Goal: Information Seeking & Learning: Learn about a topic

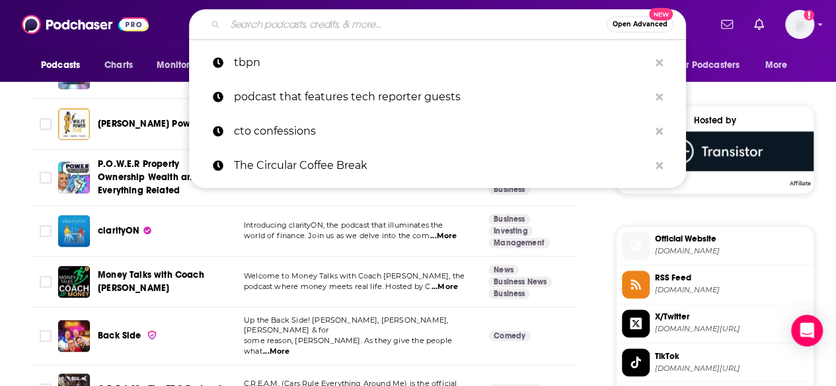
scroll to position [891, 0]
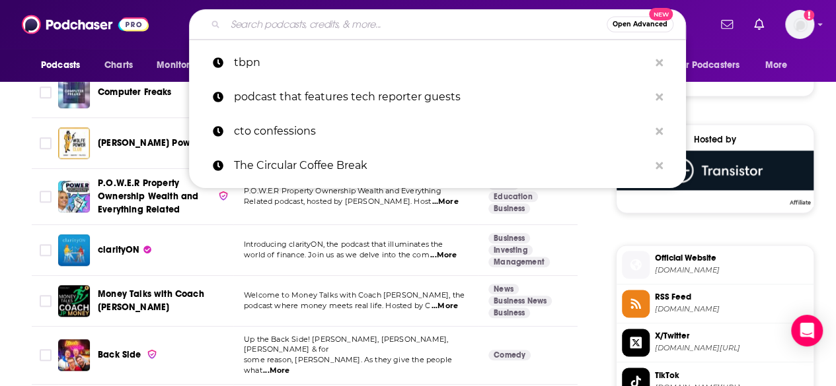
click at [314, 29] on input "Search podcasts, credits, & more..." at bounding box center [415, 24] width 381 height 21
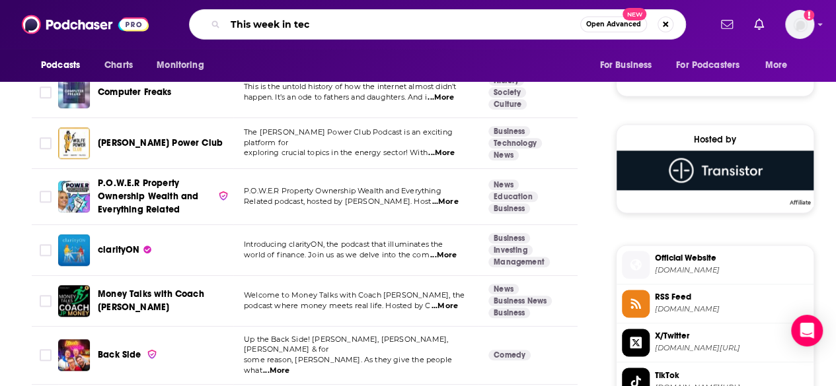
type input "This week in tech"
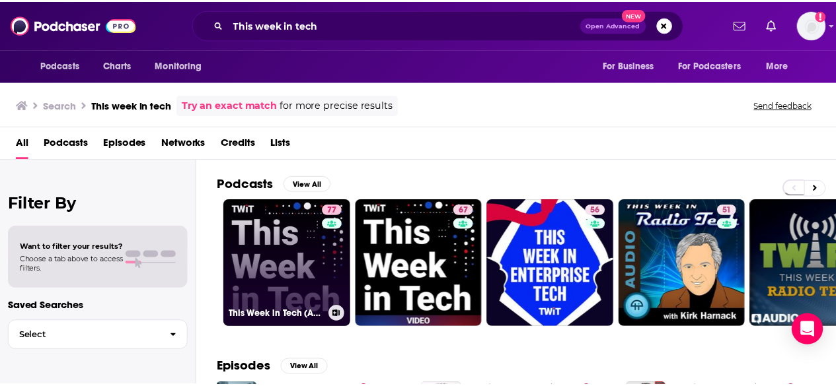
scroll to position [132, 0]
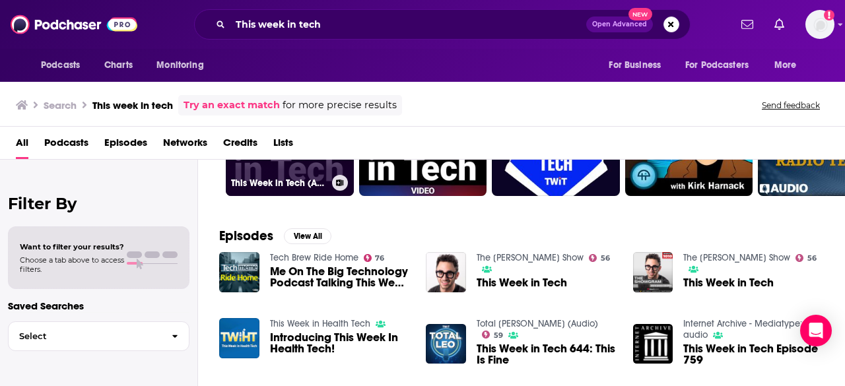
click at [284, 163] on link "77 This Week in Tech (Audio)" at bounding box center [290, 132] width 128 height 128
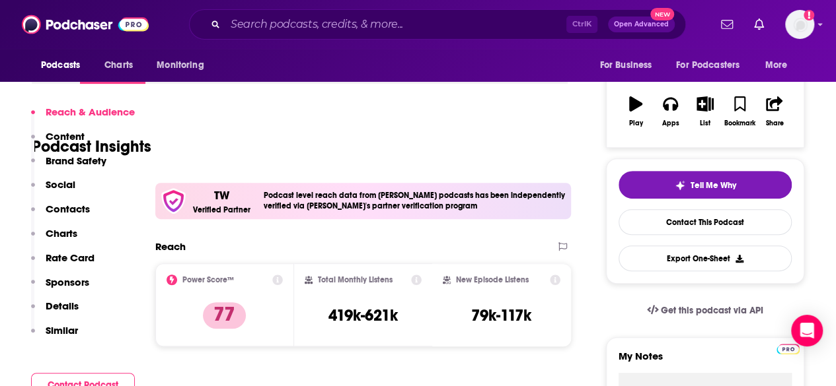
scroll to position [330, 0]
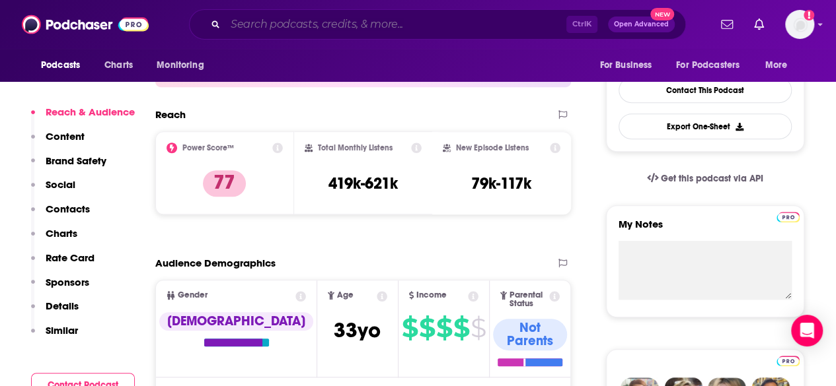
click at [295, 27] on input "Search podcasts, credits, & more..." at bounding box center [395, 24] width 341 height 21
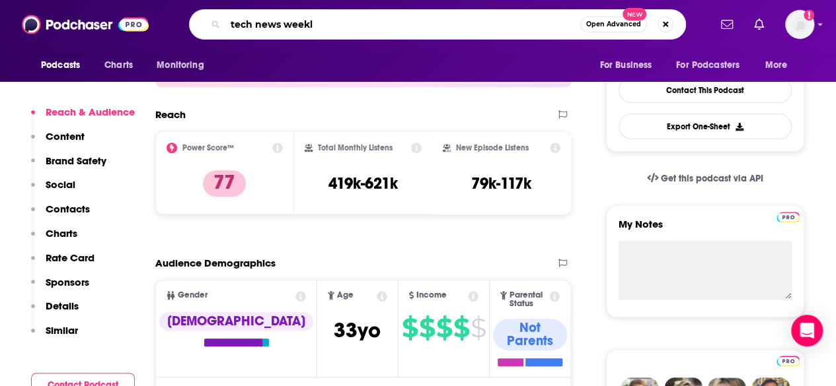
type input "tech news weekly"
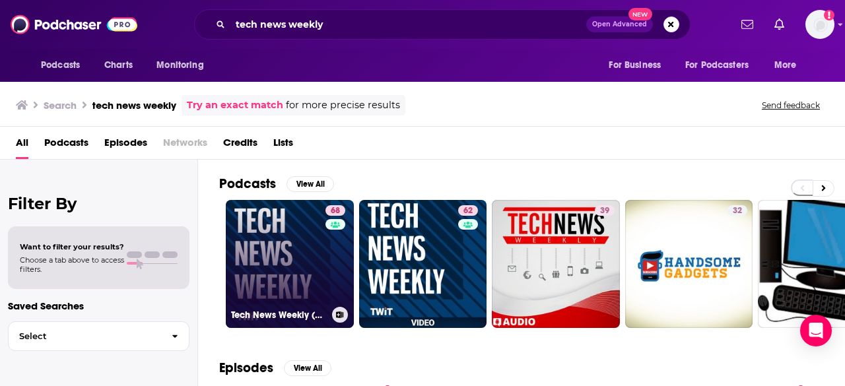
click at [308, 260] on link "68 Tech News Weekly (Audio)" at bounding box center [290, 264] width 128 height 128
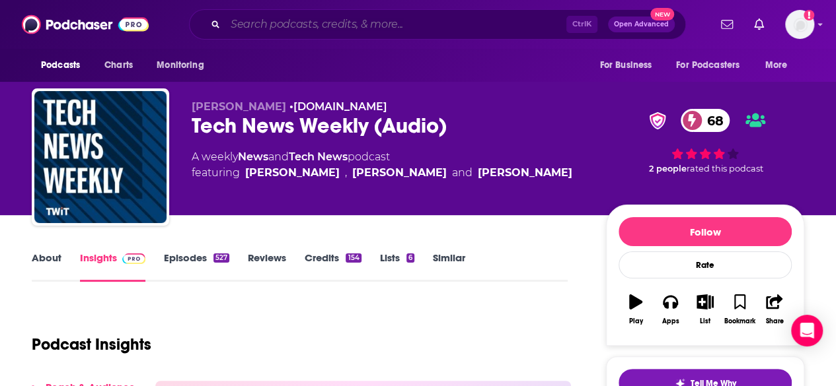
drag, startPoint x: 371, startPoint y: 24, endPoint x: 369, endPoint y: 5, distance: 19.3
click at [373, 24] on input "Search podcasts, credits, & more..." at bounding box center [395, 24] width 341 height 21
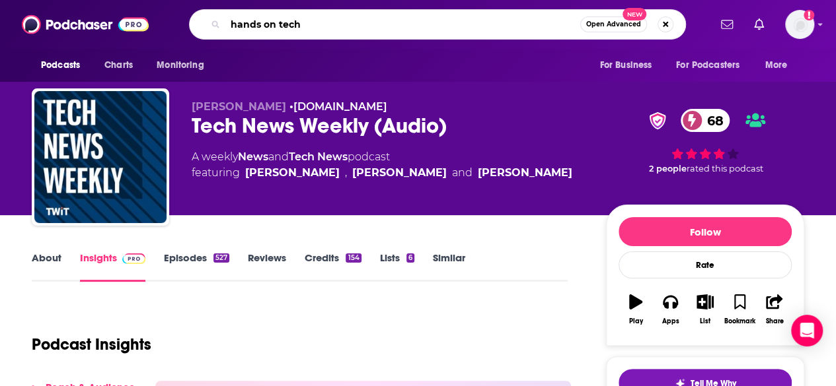
type input "hands on techj"
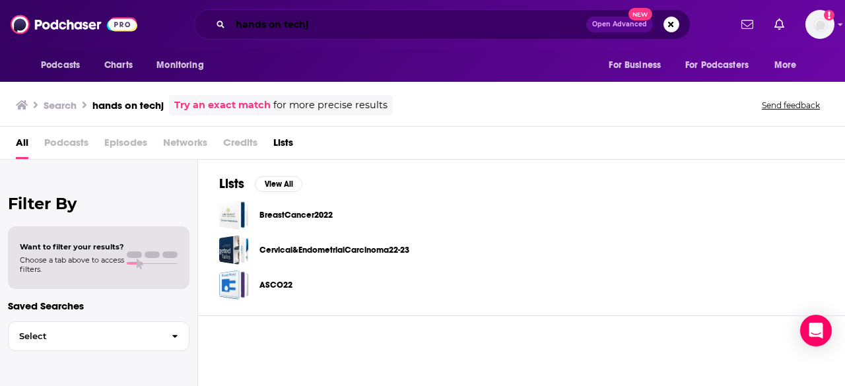
click at [357, 27] on input "hands on techj" at bounding box center [409, 24] width 356 height 21
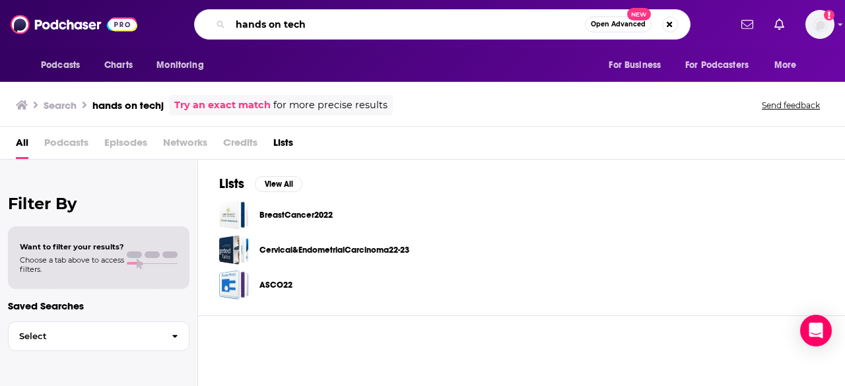
type input "hands on tech"
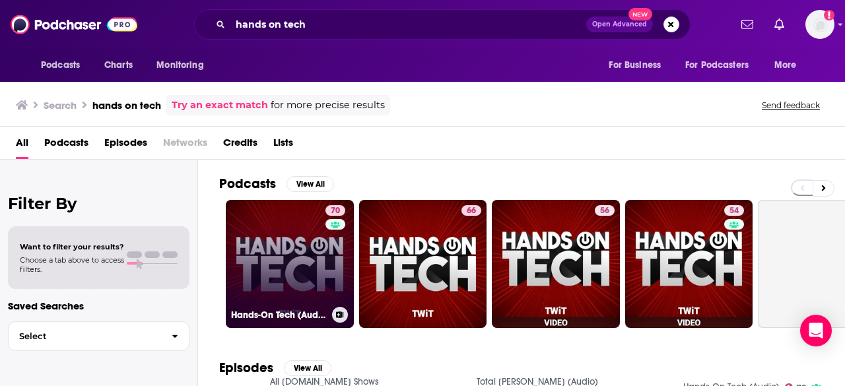
click at [313, 264] on link "70 Hands-On Tech (Audio)" at bounding box center [290, 264] width 128 height 128
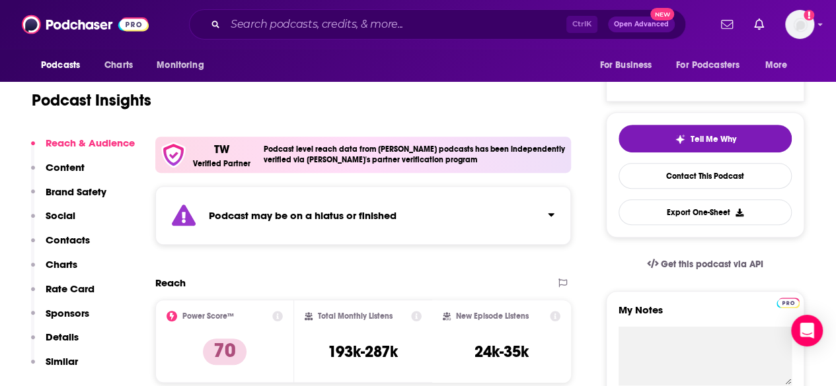
scroll to position [264, 0]
